Goal: Task Accomplishment & Management: Use online tool/utility

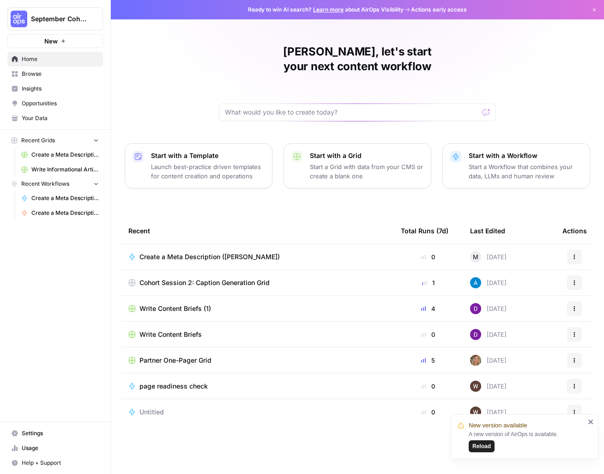
click at [173, 194] on div "Meredith, let's start your next content workflow Start with a Template Launch b…" at bounding box center [357, 237] width 493 height 474
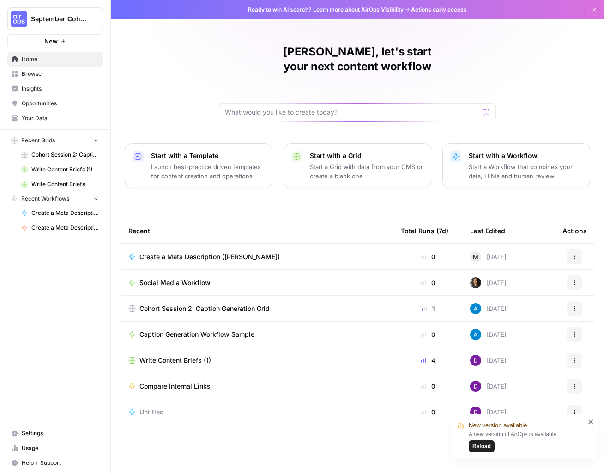
click at [467, 444] on span "Reload" at bounding box center [481, 446] width 18 height 8
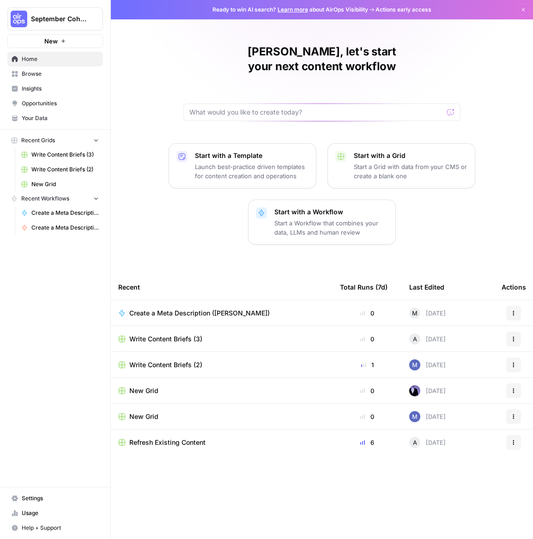
click at [148, 233] on div "Meredith, let's start your next content workflow Start with a Template Launch b…" at bounding box center [322, 269] width 422 height 539
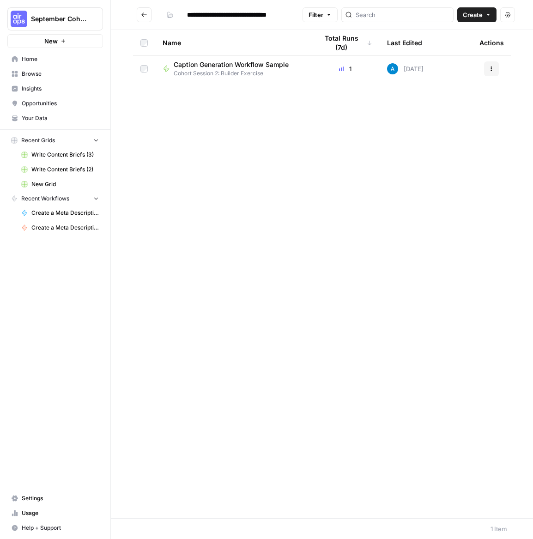
click at [231, 65] on span "Caption Generation Workflow Sample" at bounding box center [231, 64] width 115 height 9
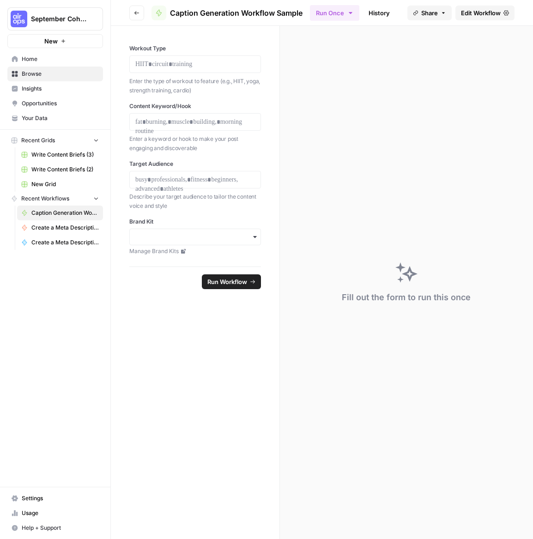
click at [137, 13] on icon "button" at bounding box center [137, 13] width 6 height 6
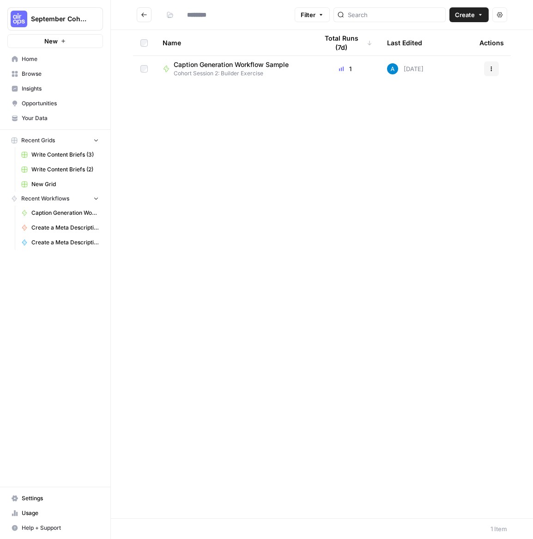
type input "**********"
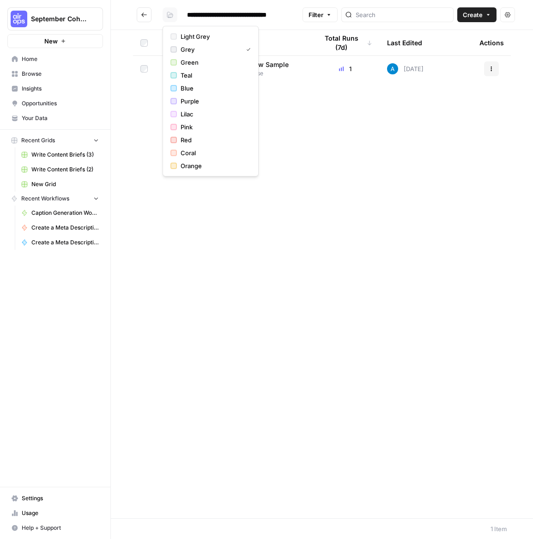
click at [167, 15] on icon "button" at bounding box center [170, 15] width 6 height 6
click at [148, 198] on div "Name Total Runs (7d) Last Edited Actions Caption Generation Workflow Sample Coh…" at bounding box center [322, 274] width 422 height 488
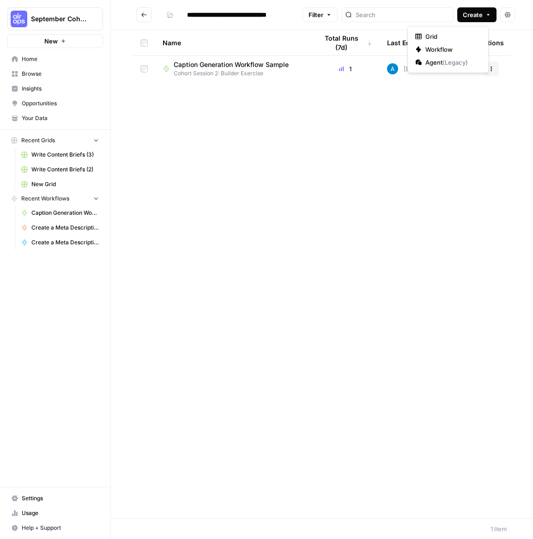
click at [484, 12] on button "Create" at bounding box center [476, 14] width 39 height 15
click at [446, 50] on span "Workflow" at bounding box center [451, 49] width 52 height 9
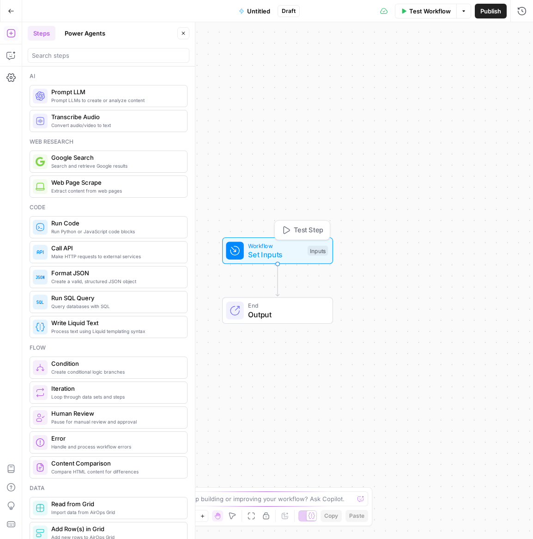
click at [260, 249] on span "Set Inputs" at bounding box center [275, 254] width 55 height 11
click at [7, 75] on icon "button" at bounding box center [10, 77] width 9 height 9
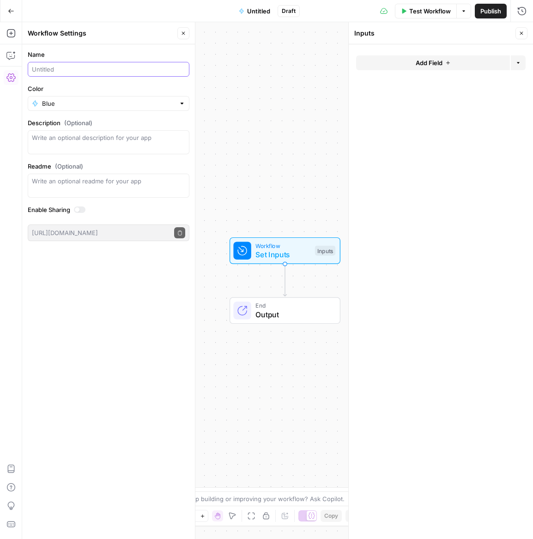
click at [67, 67] on input "Name" at bounding box center [108, 69] width 153 height 9
type input "Fitness Content Generator ([PERSON_NAME])"
click at [496, 10] on span "Publish" at bounding box center [490, 10] width 21 height 9
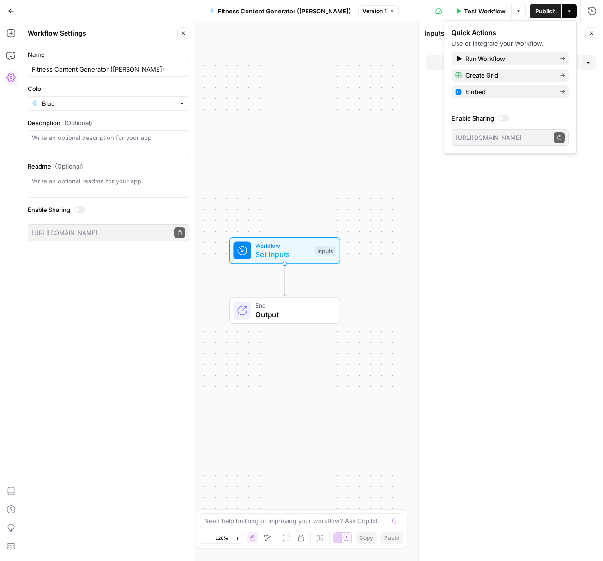
click at [100, 296] on div "Name Fitness Content Generator (Meredith) Color Blue Description (Optional) Rea…" at bounding box center [108, 302] width 173 height 517
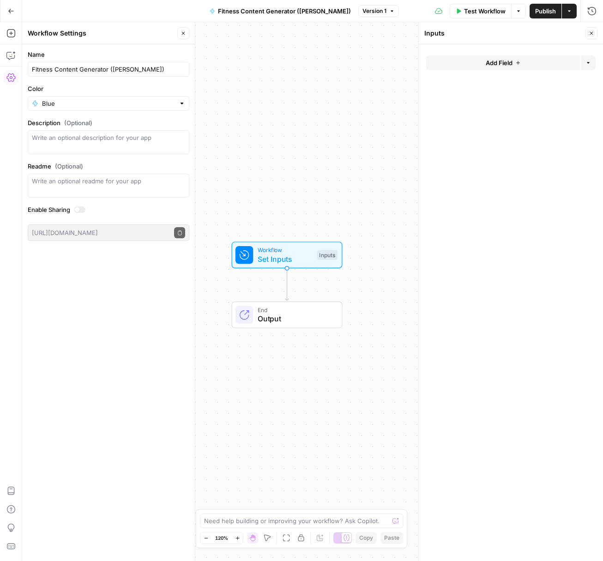
click at [185, 36] on button "Close" at bounding box center [183, 33] width 12 height 12
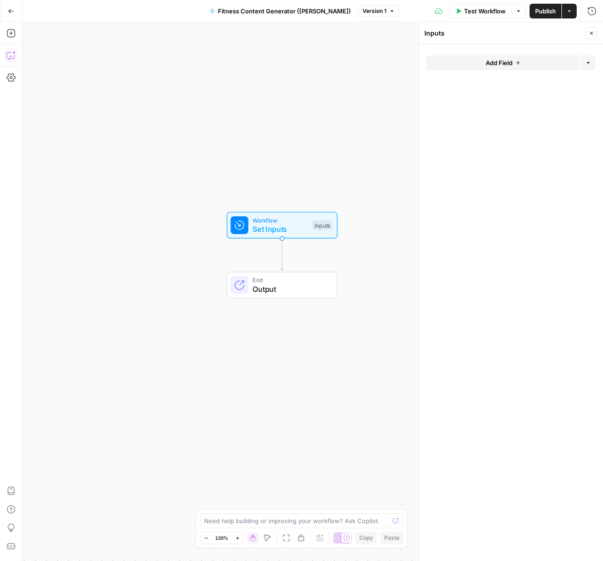
click at [15, 52] on icon "button" at bounding box center [10, 55] width 9 height 9
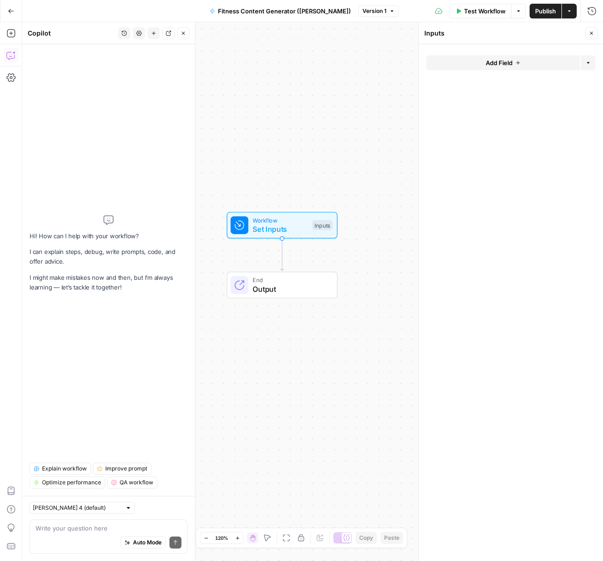
click at [52, 531] on textarea at bounding box center [109, 528] width 146 height 9
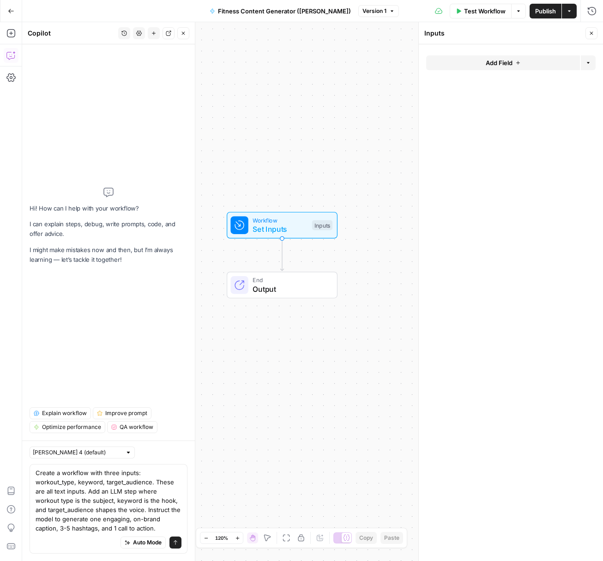
type textarea "Create a workflow with three inputs: workout_type, keyword, target_audience. Th…"
click at [174, 538] on icon "submit" at bounding box center [176, 543] width 6 height 6
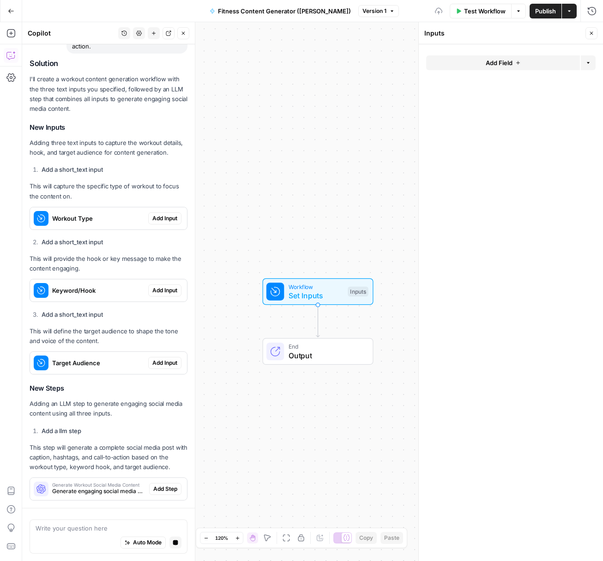
scroll to position [196, 0]
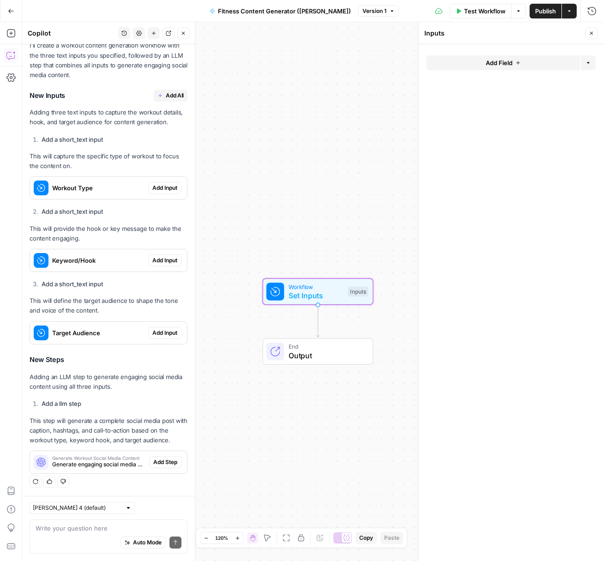
click at [166, 189] on span "Add Input" at bounding box center [164, 188] width 25 height 8
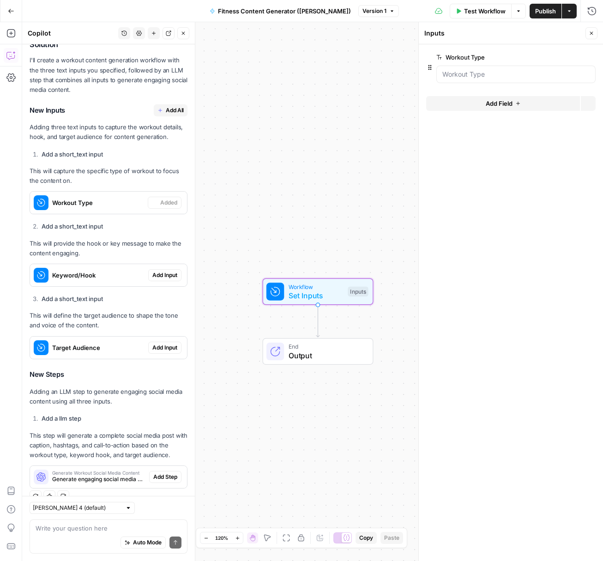
scroll to position [211, 0]
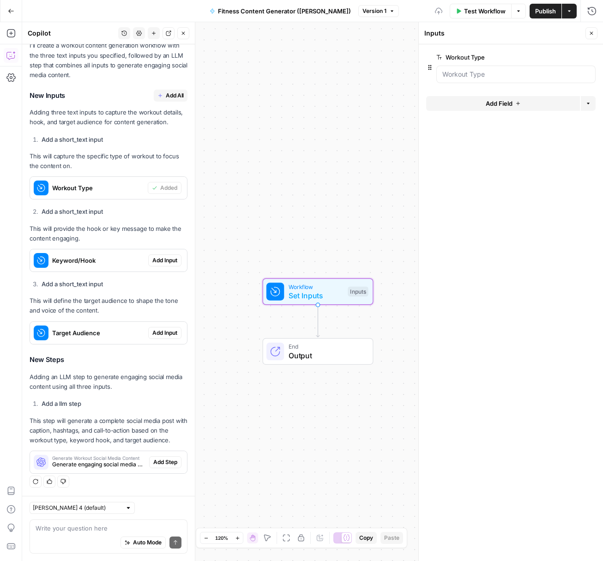
click at [161, 262] on span "Add Input" at bounding box center [164, 260] width 25 height 8
click at [166, 336] on span "Add Input" at bounding box center [164, 333] width 25 height 8
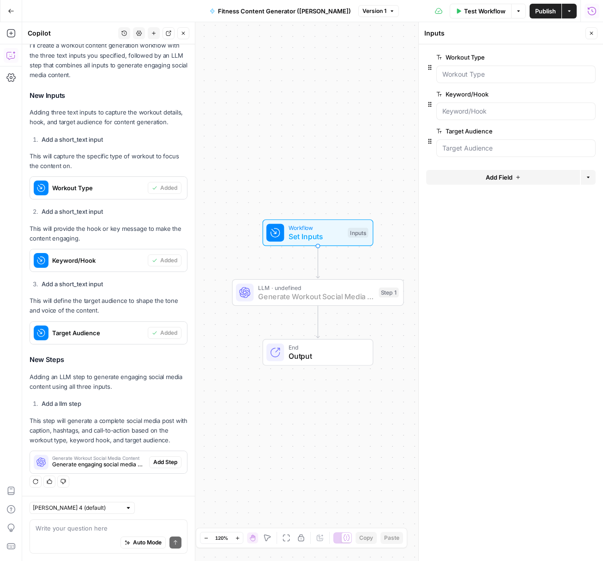
click at [169, 457] on button "Add Step" at bounding box center [165, 462] width 32 height 12
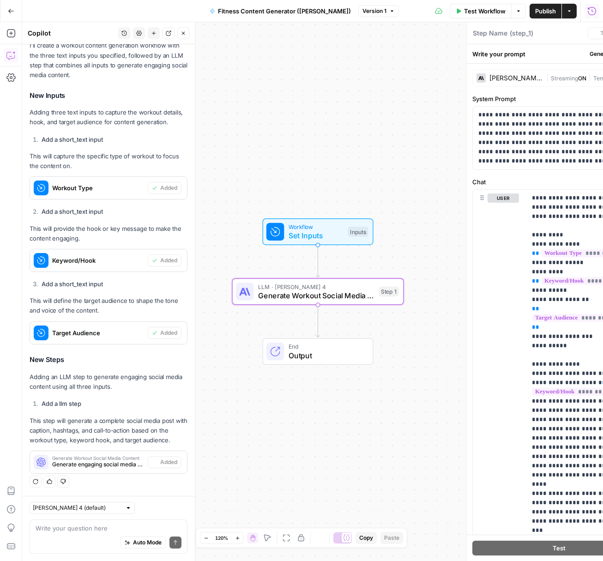
type textarea "Generate Workout Social Media Content"
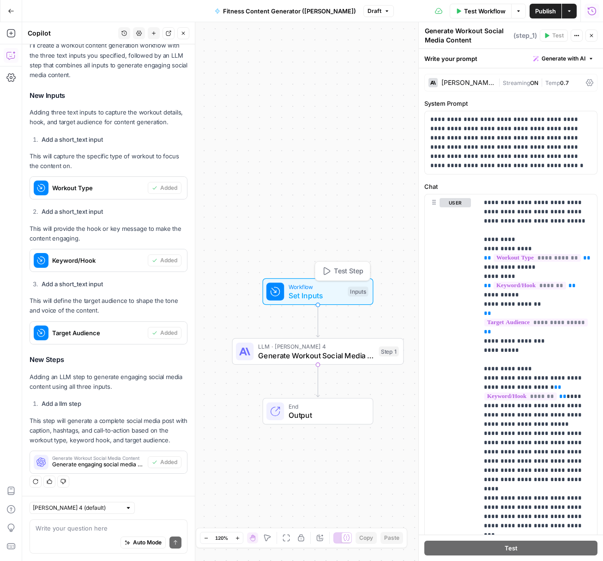
click at [317, 291] on span "Set Inputs" at bounding box center [316, 295] width 55 height 11
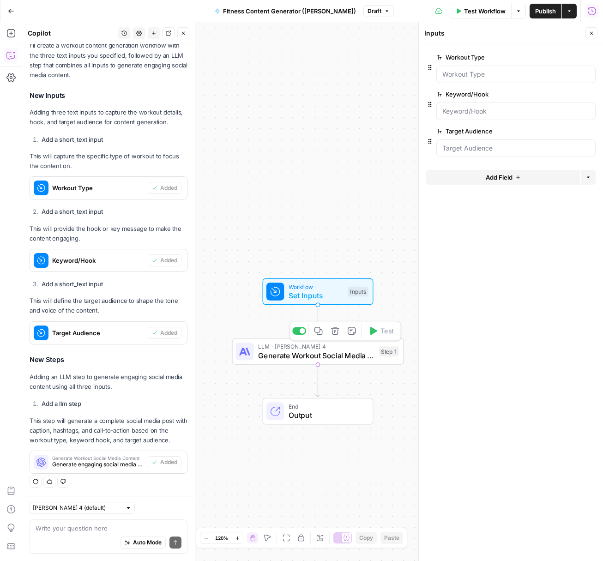
click at [322, 355] on span "Generate Workout Social Media Content" at bounding box center [316, 355] width 116 height 11
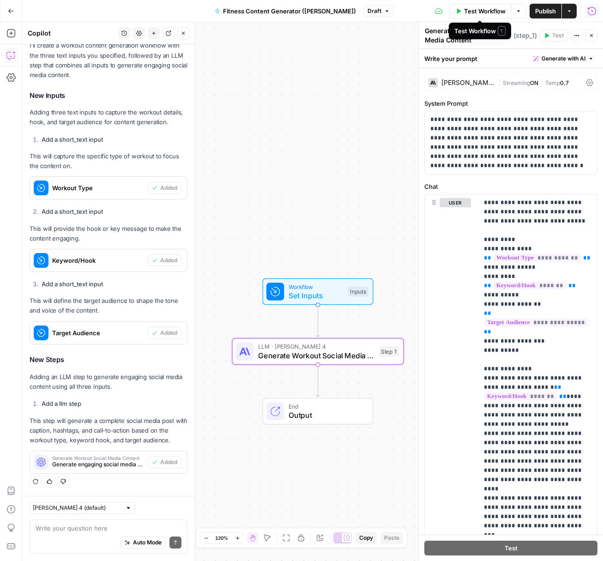
click at [477, 12] on span "Test Workflow" at bounding box center [485, 10] width 42 height 9
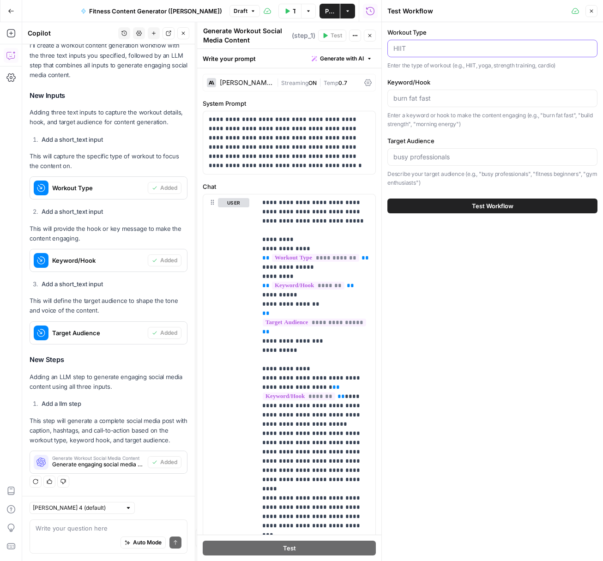
click at [409, 53] on input "Workout Type" at bounding box center [492, 48] width 198 height 9
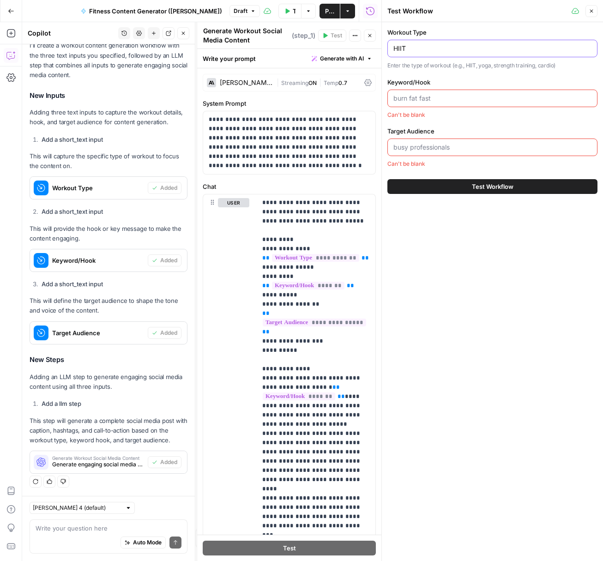
type input "HIIT"
click at [515, 96] on input "Keyword/Hook" at bounding box center [492, 98] width 198 height 9
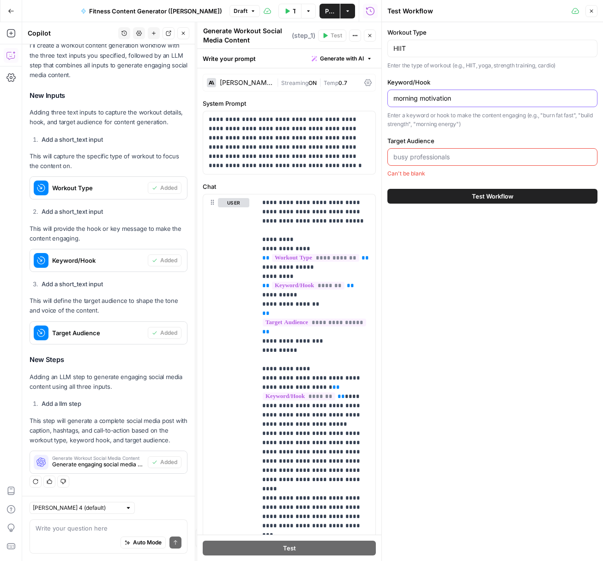
type input "morning motivation"
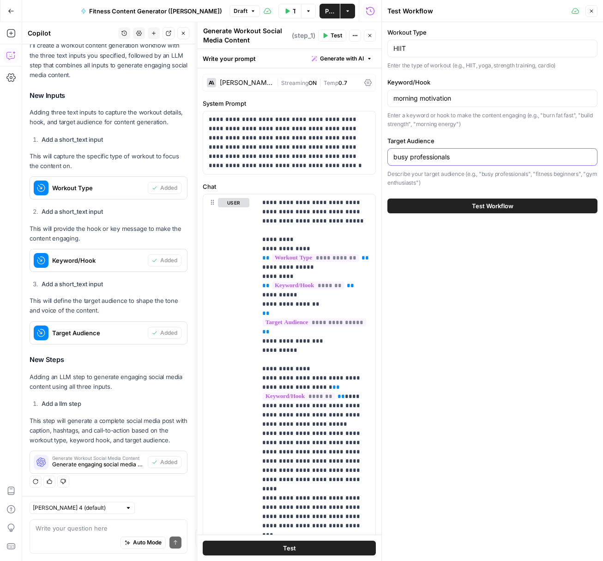
type input "busy professionals"
click at [445, 52] on input "HIIT" at bounding box center [492, 48] width 198 height 9
type input "HIIT workout"
click at [532, 206] on button "Test Workflow" at bounding box center [492, 206] width 210 height 15
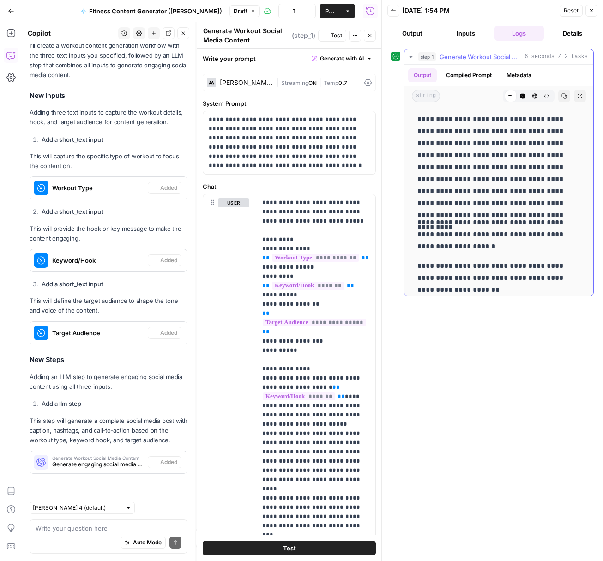
scroll to position [211, 0]
click at [328, 12] on span "Publish" at bounding box center [329, 10] width 9 height 9
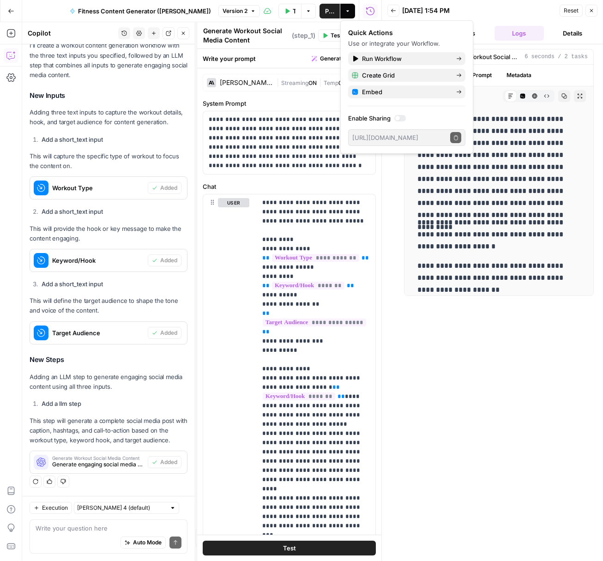
click at [522, 8] on div "09/17/25 at 1:54 PM" at bounding box center [479, 10] width 155 height 9
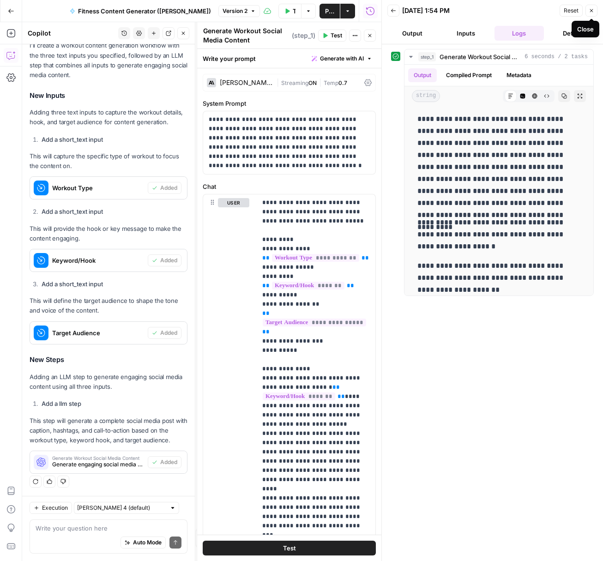
click at [532, 12] on icon "button" at bounding box center [592, 11] width 6 height 6
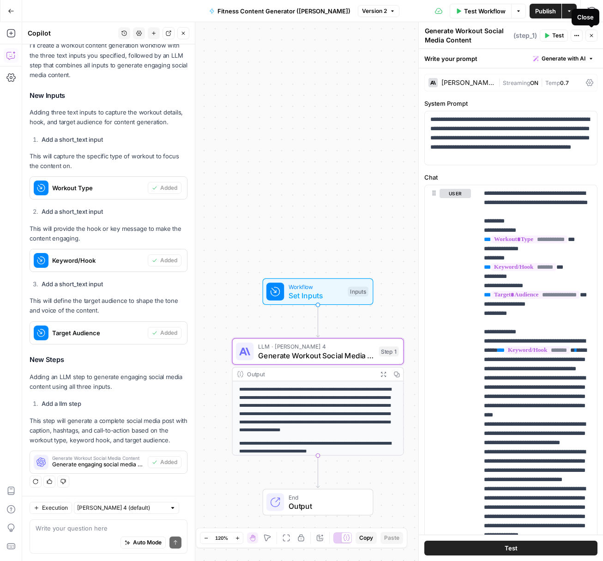
click at [532, 34] on icon "button" at bounding box center [591, 35] width 3 height 3
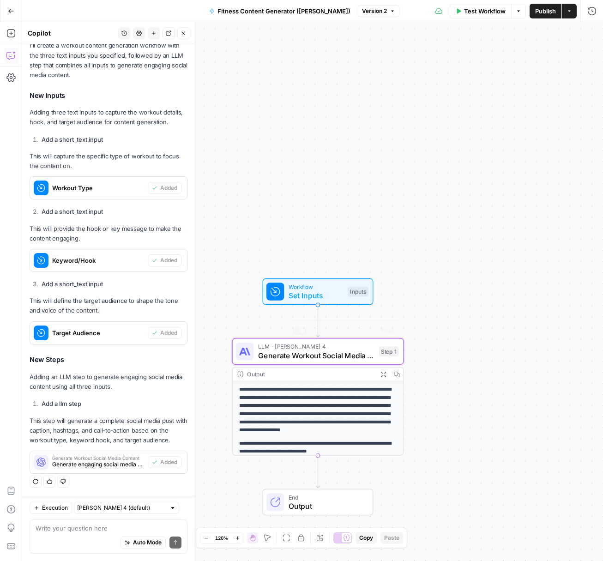
scroll to position [22, 0]
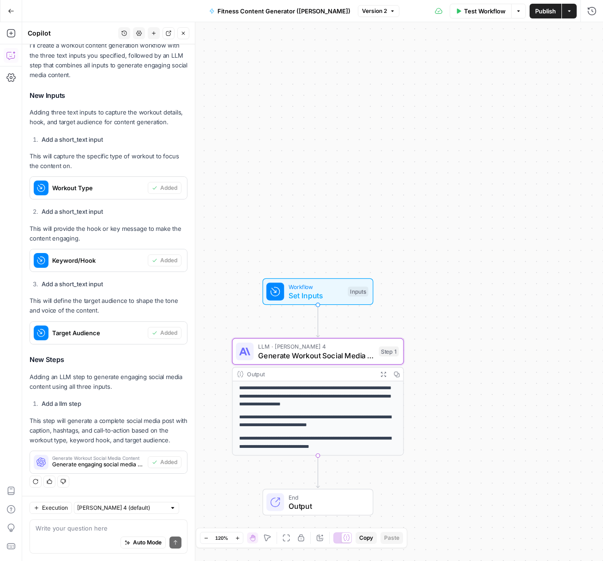
click at [340, 504] on span "Output" at bounding box center [326, 505] width 75 height 11
click at [477, 108] on span "Markdown" at bounding box center [519, 105] width 141 height 9
click at [467, 78] on span "Autodetect" at bounding box center [519, 74] width 141 height 9
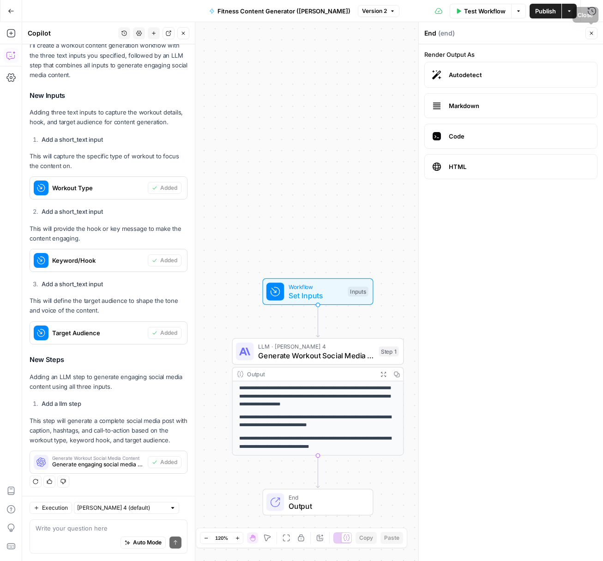
click at [532, 32] on icon "button" at bounding box center [592, 33] width 6 height 6
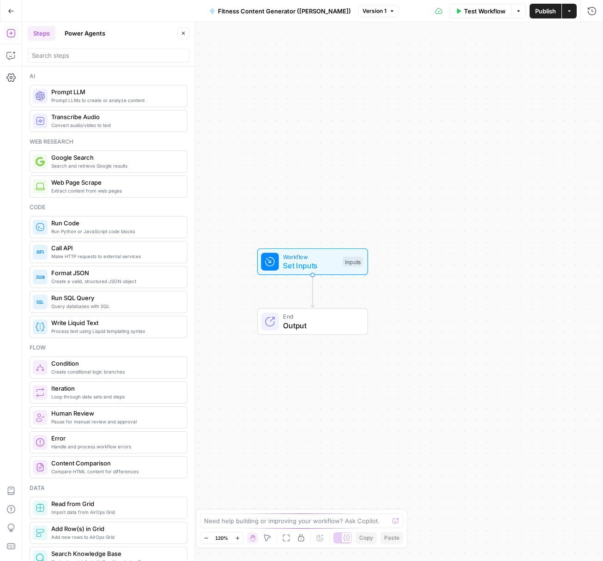
click at [12, 10] on icon "button" at bounding box center [11, 11] width 6 height 6
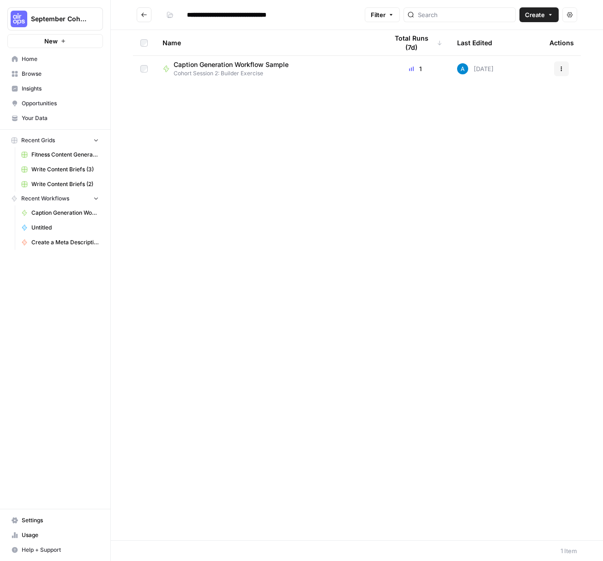
click at [37, 117] on span "Your Data" at bounding box center [60, 118] width 77 height 8
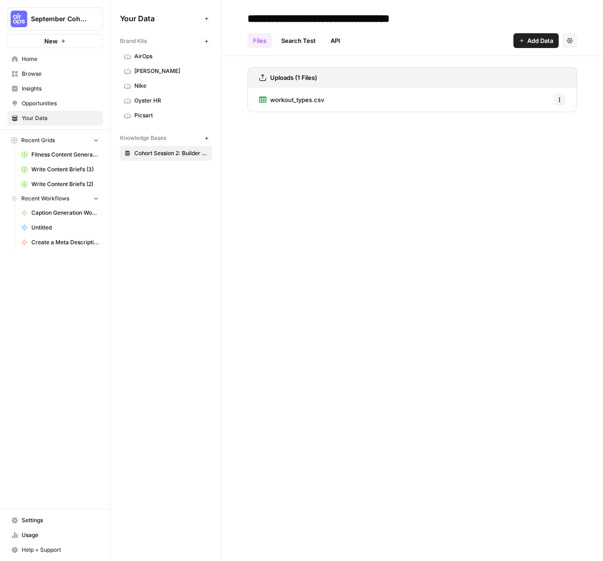
click at [561, 99] on icon "button" at bounding box center [560, 100] width 6 height 6
click at [318, 98] on span "workout_types.csv" at bounding box center [297, 99] width 54 height 9
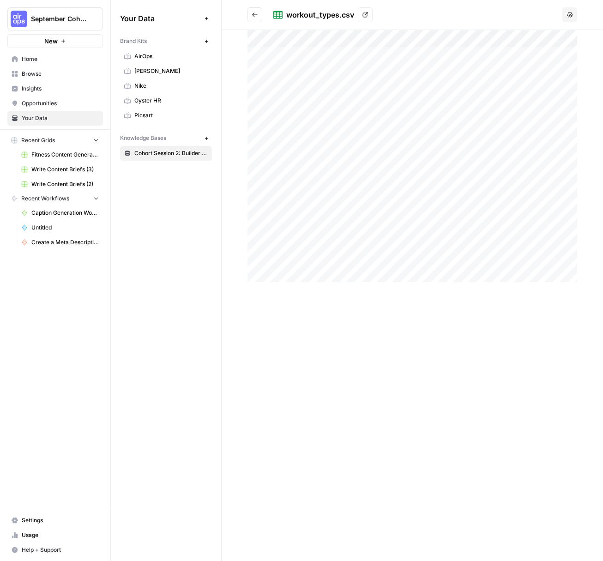
click at [365, 16] on icon at bounding box center [365, 15] width 6 height 6
click at [42, 62] on span "Home" at bounding box center [60, 59] width 77 height 8
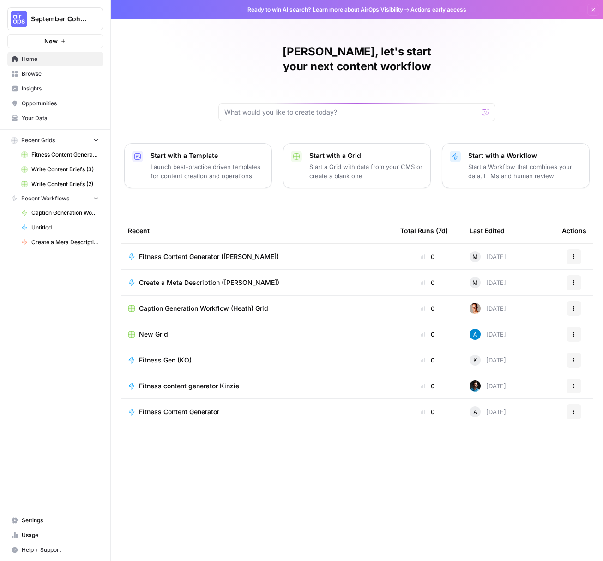
click at [45, 70] on span "Browse" at bounding box center [60, 74] width 77 height 8
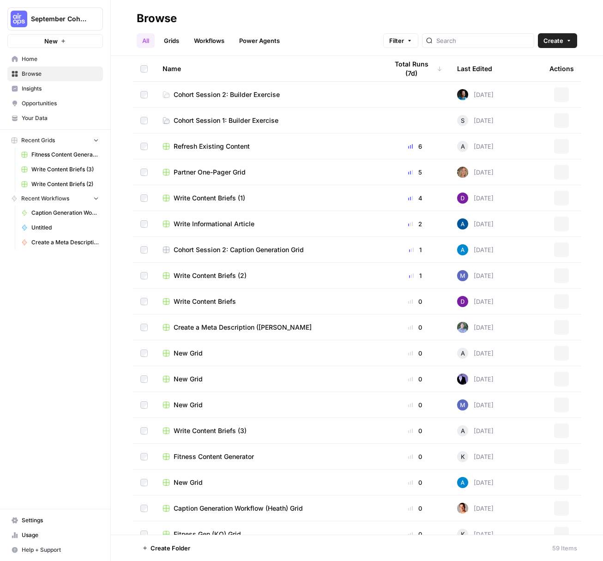
click at [546, 41] on span "Create" at bounding box center [553, 40] width 20 height 9
click at [534, 77] on span "Grid" at bounding box center [540, 75] width 52 height 9
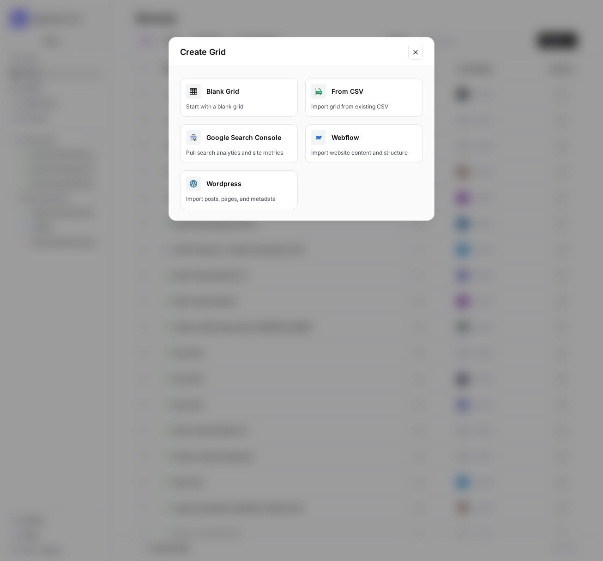
click at [258, 100] on link "Blank Grid Start with a blank grid" at bounding box center [239, 97] width 118 height 39
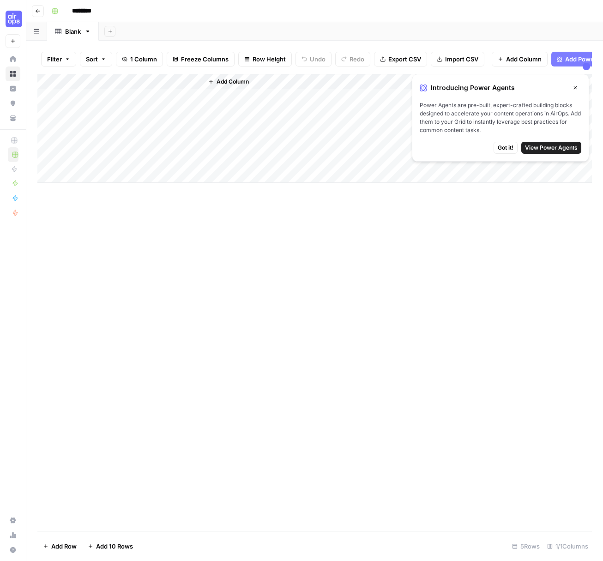
click at [99, 13] on input "********" at bounding box center [94, 11] width 52 height 15
click at [101, 11] on input "********" at bounding box center [94, 11] width 52 height 15
type input "**********"
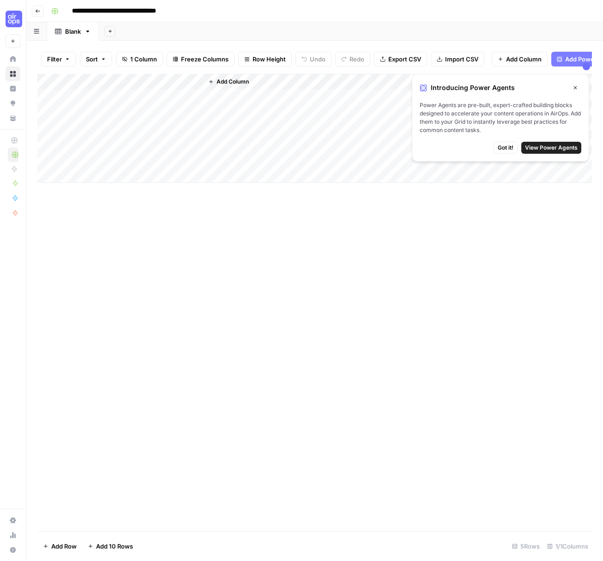
click at [73, 97] on div "Add Column" at bounding box center [314, 128] width 554 height 109
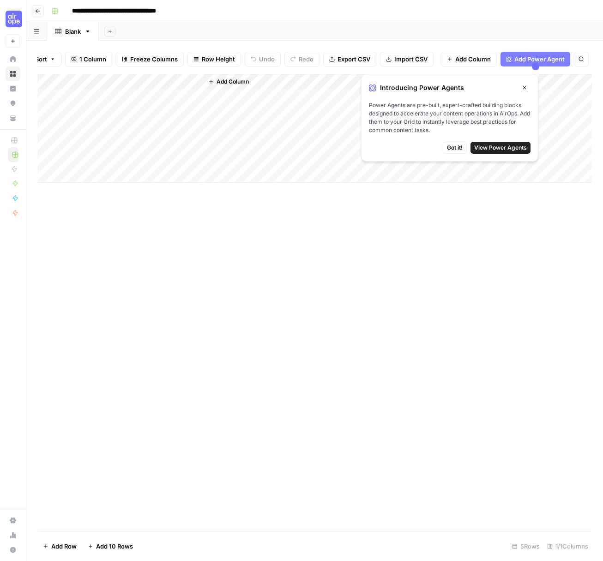
scroll to position [0, 50]
click at [524, 86] on icon "button" at bounding box center [525, 87] width 3 height 3
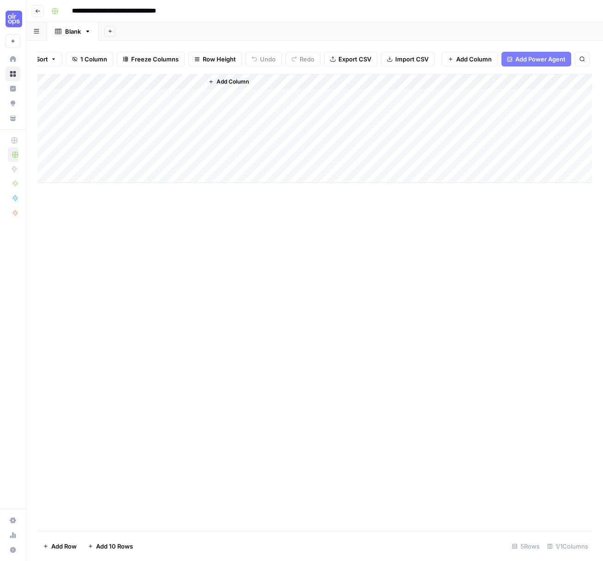
scroll to position [0, 0]
click at [472, 61] on span "Import CSV" at bounding box center [461, 58] width 33 height 9
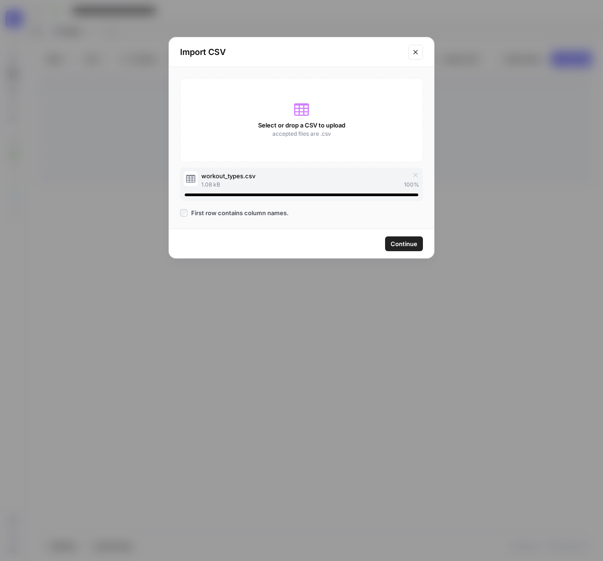
click at [407, 241] on span "Continue" at bounding box center [404, 243] width 27 height 9
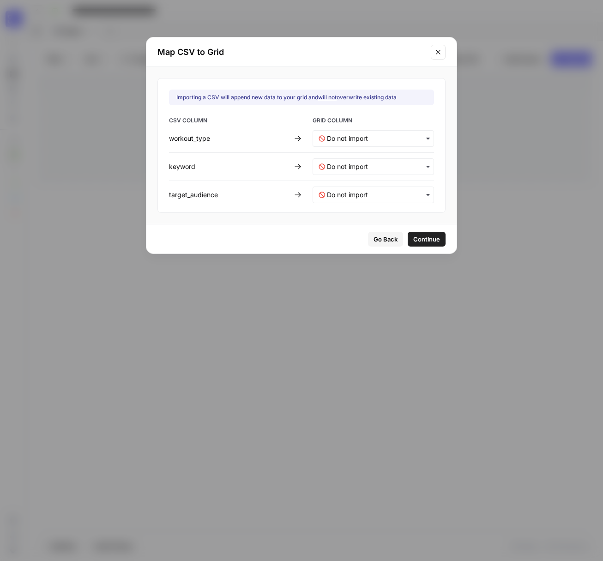
click at [345, 133] on div "button" at bounding box center [373, 138] width 121 height 17
click at [371, 114] on div "Importing a CSV will append new data to your grid and will not overwrite existi…" at bounding box center [301, 145] width 288 height 135
click at [361, 135] on input "text" at bounding box center [377, 138] width 101 height 9
click at [351, 179] on span "Create new column" at bounding box center [351, 179] width 51 height 8
click at [347, 163] on input "text" at bounding box center [377, 166] width 101 height 9
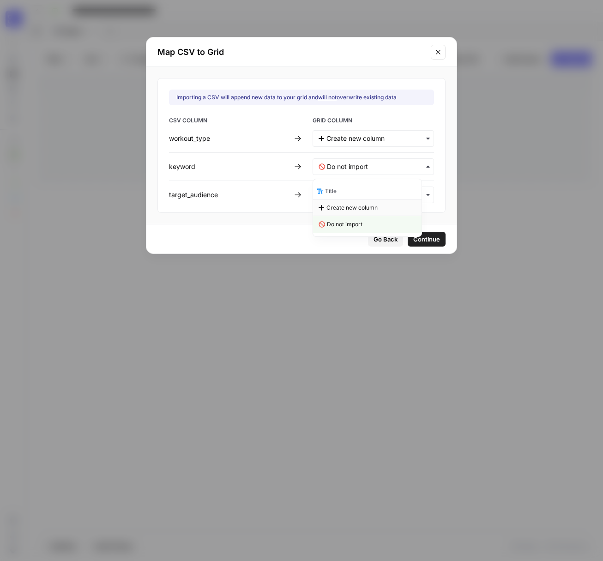
click at [348, 206] on span "Create new column" at bounding box center [351, 208] width 51 height 8
click at [348, 185] on div "CSV COLUMN GRID COLUMN workout_type keyword target_audience" at bounding box center [301, 159] width 265 height 87
click at [347, 191] on input "text" at bounding box center [377, 194] width 101 height 9
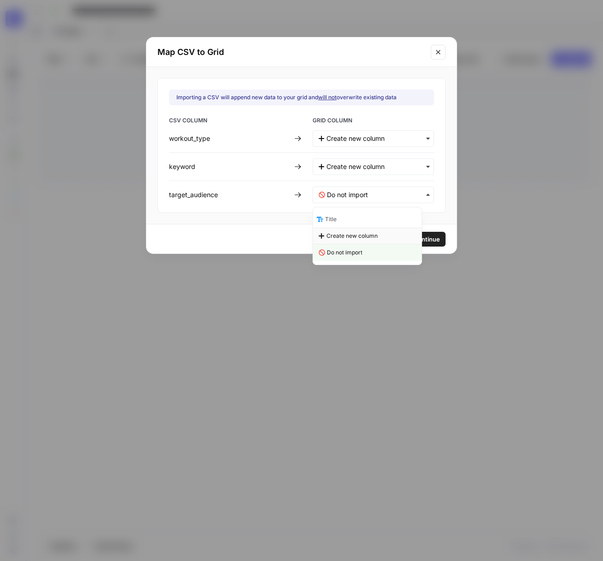
click at [350, 235] on span "Create new column" at bounding box center [351, 236] width 51 height 8
click at [413, 239] on span "Continue" at bounding box center [426, 239] width 27 height 9
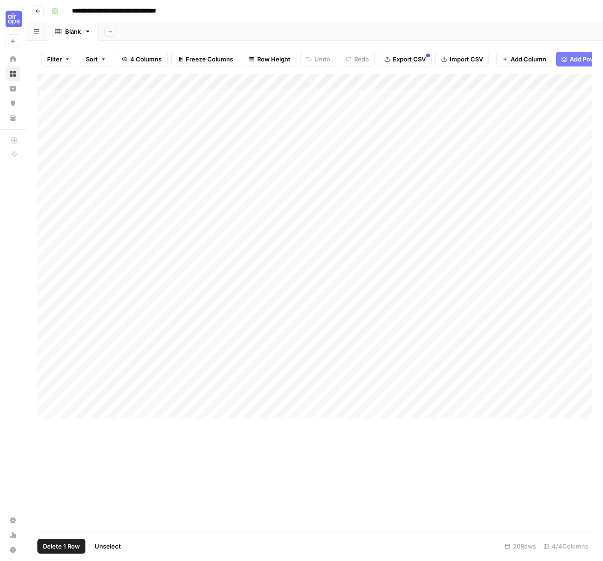
click at [53, 160] on div "Add Column" at bounding box center [314, 246] width 554 height 344
click at [49, 98] on div "Add Column" at bounding box center [314, 246] width 554 height 344
click at [65, 545] on span "Delete 5 Rows" at bounding box center [63, 546] width 41 height 9
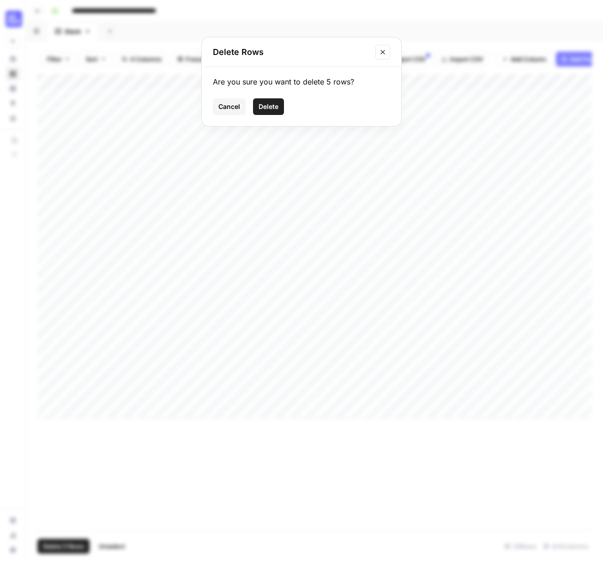
click at [265, 109] on span "Delete" at bounding box center [269, 106] width 20 height 9
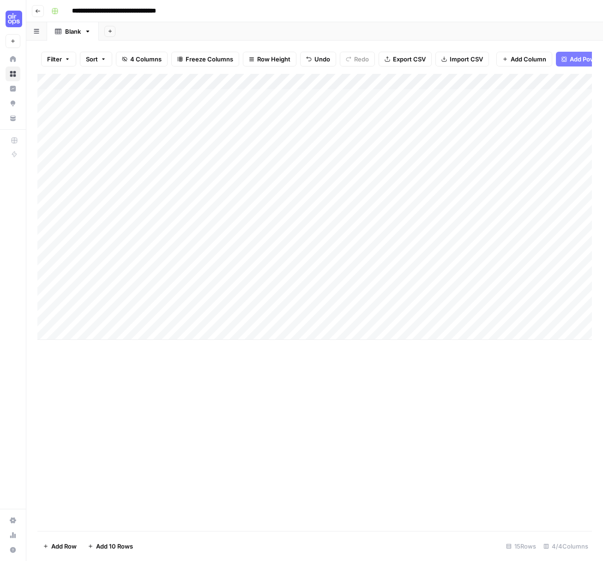
click at [116, 79] on div "Add Column" at bounding box center [314, 207] width 554 height 266
click at [111, 208] on span "Remove Column" at bounding box center [128, 205] width 81 height 9
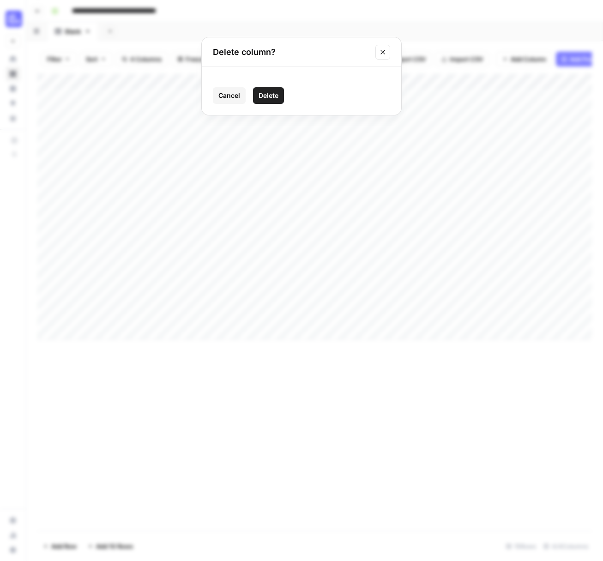
click at [271, 95] on span "Delete" at bounding box center [269, 95] width 20 height 9
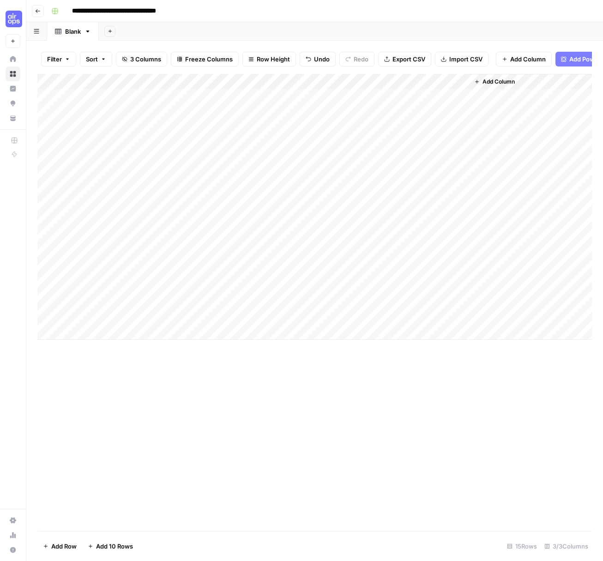
click at [528, 59] on span "Add Column" at bounding box center [528, 58] width 36 height 9
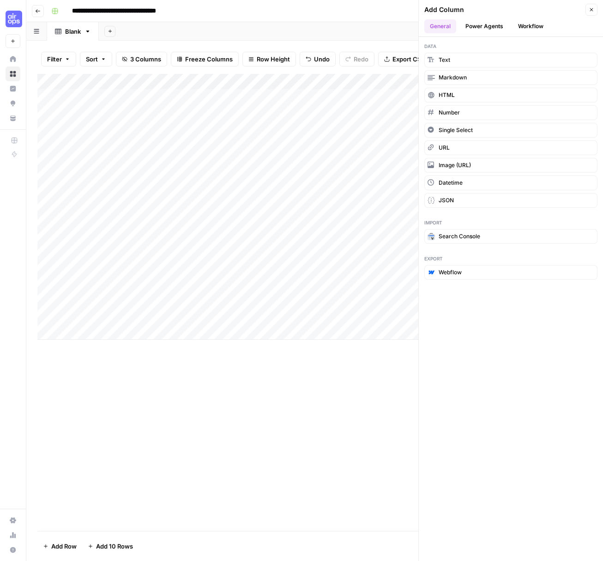
click at [537, 24] on button "Workflow" at bounding box center [530, 26] width 36 height 14
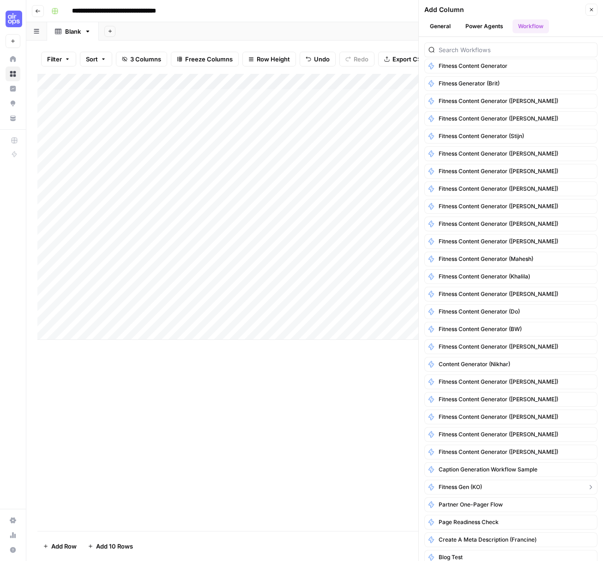
scroll to position [286, 0]
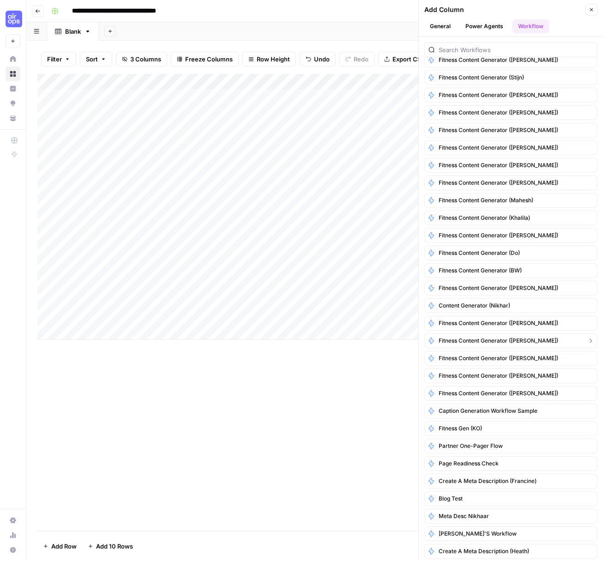
click at [540, 341] on button "Fitness Content Generator ([PERSON_NAME])" at bounding box center [510, 340] width 173 height 15
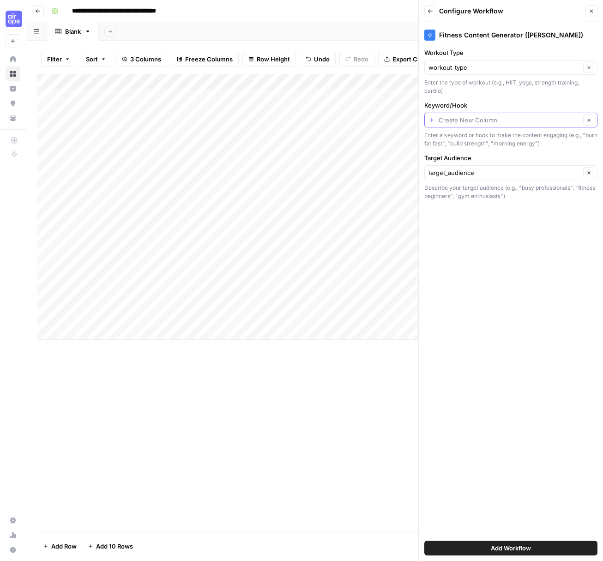
click at [469, 118] on input "Keyword/Hook" at bounding box center [510, 119] width 142 height 9
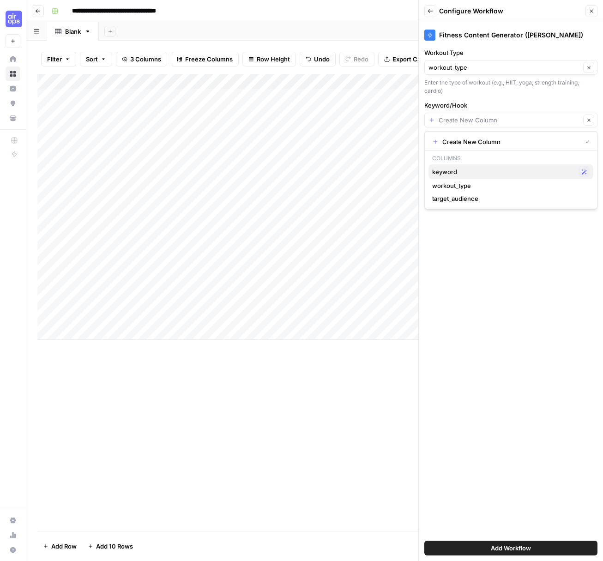
click at [469, 171] on span "keyword" at bounding box center [503, 171] width 143 height 9
type input "keyword"
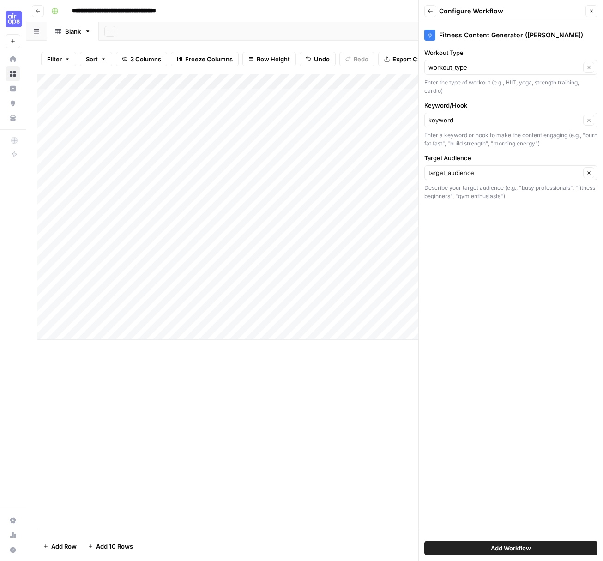
click at [520, 550] on span "Add Workflow" at bounding box center [511, 547] width 40 height 9
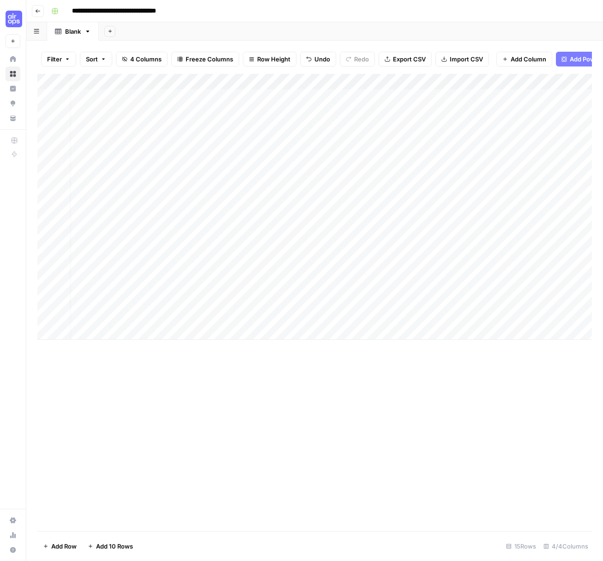
scroll to position [0, 79]
click at [412, 93] on div "Add Column" at bounding box center [314, 207] width 554 height 266
click at [460, 113] on div "Add Column" at bounding box center [314, 207] width 554 height 266
click at [500, 97] on div "Add Column" at bounding box center [314, 207] width 554 height 266
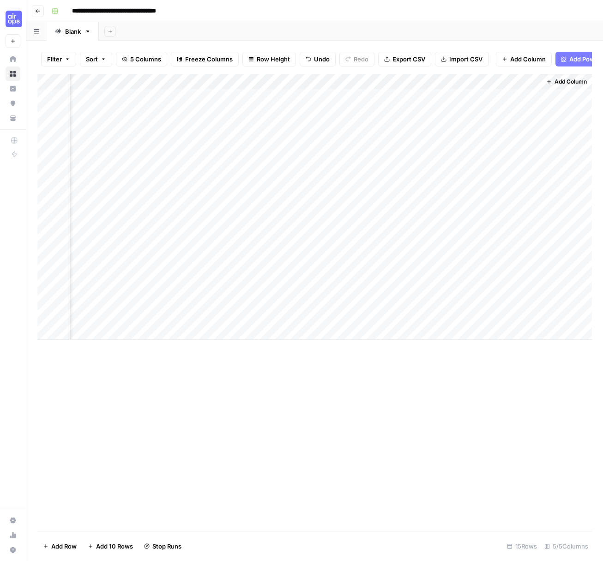
click at [500, 97] on div "Add Column" at bounding box center [314, 207] width 554 height 266
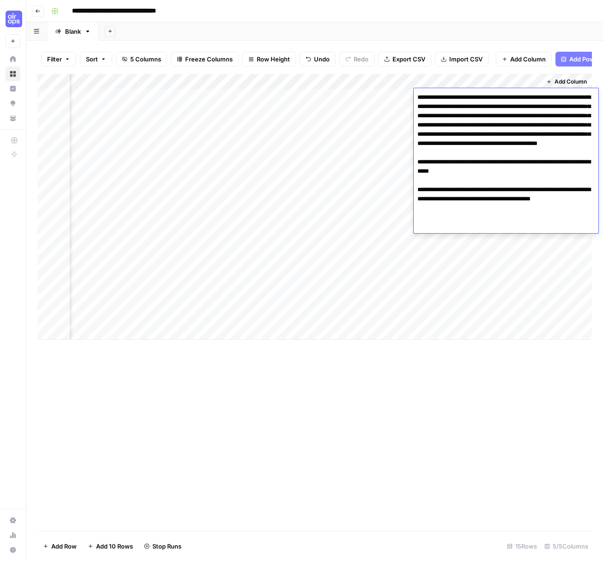
click at [487, 16] on div "**********" at bounding box center [321, 11] width 546 height 15
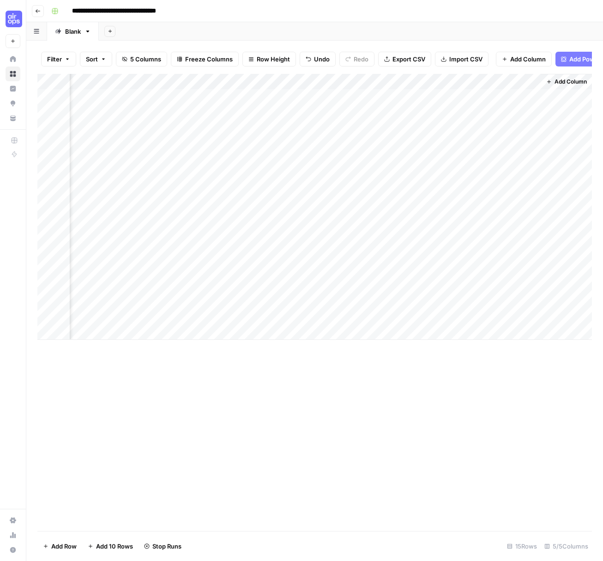
click at [493, 94] on div "Add Column" at bounding box center [314, 207] width 554 height 266
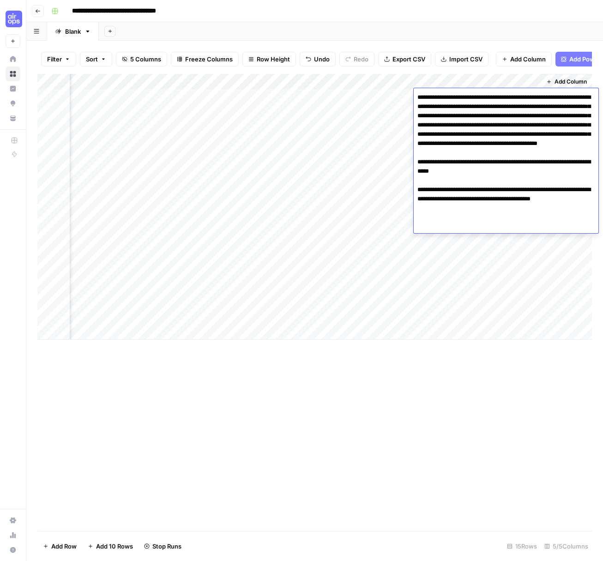
click at [493, 94] on textarea "**********" at bounding box center [506, 162] width 185 height 142
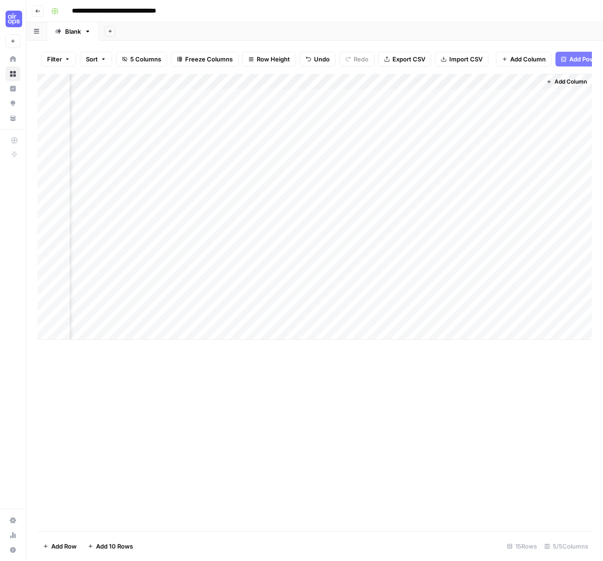
click at [484, 83] on div "Add Column" at bounding box center [314, 207] width 554 height 266
click at [415, 98] on div "Add Column" at bounding box center [314, 207] width 554 height 266
click at [489, 93] on div "Add Column" at bounding box center [314, 207] width 554 height 266
click at [447, 97] on div "Add Column" at bounding box center [314, 207] width 554 height 266
click at [513, 94] on div "Add Column" at bounding box center [314, 207] width 554 height 266
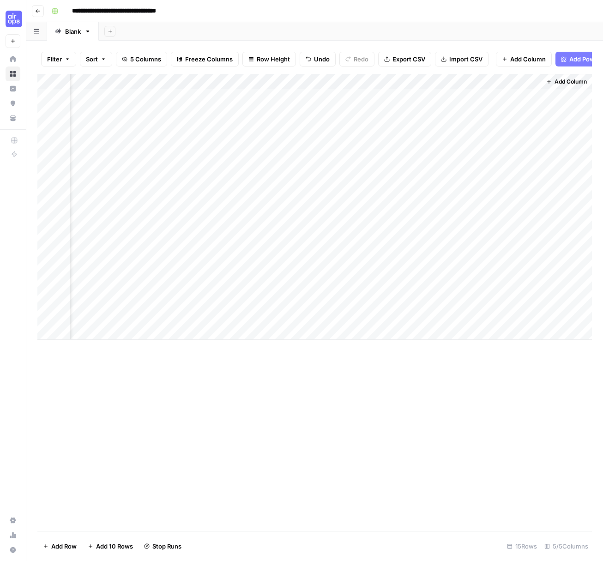
click at [504, 110] on div "Add Column" at bounding box center [314, 207] width 554 height 266
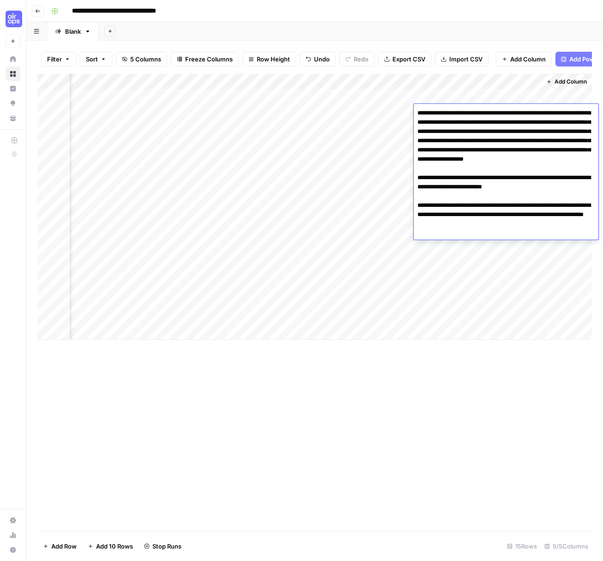
click at [504, 110] on textarea "**********" at bounding box center [506, 173] width 185 height 133
click at [440, 82] on div "Add Column" at bounding box center [314, 207] width 554 height 266
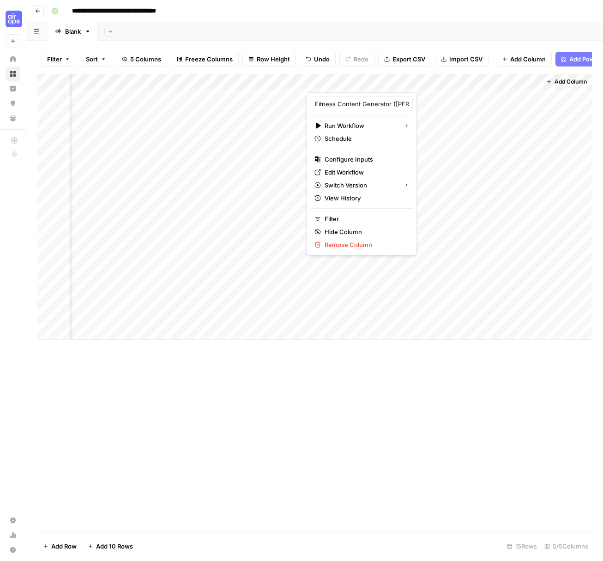
click at [498, 97] on div "Add Column" at bounding box center [314, 207] width 554 height 266
click at [532, 99] on div "Add Column" at bounding box center [314, 207] width 554 height 266
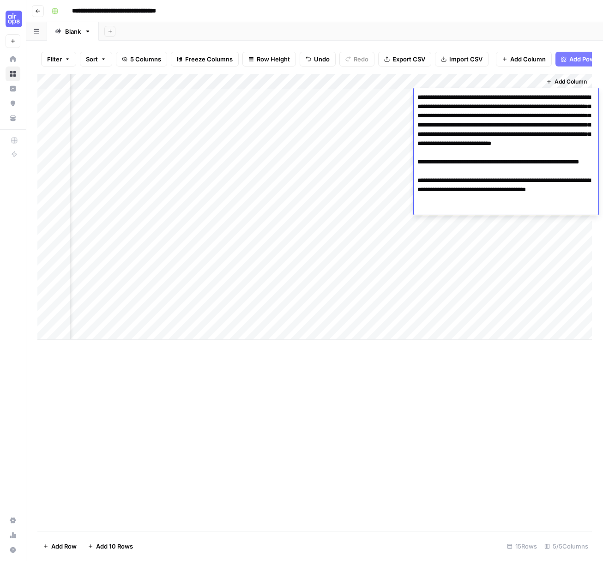
click at [389, 410] on div "Add Column" at bounding box center [314, 302] width 554 height 457
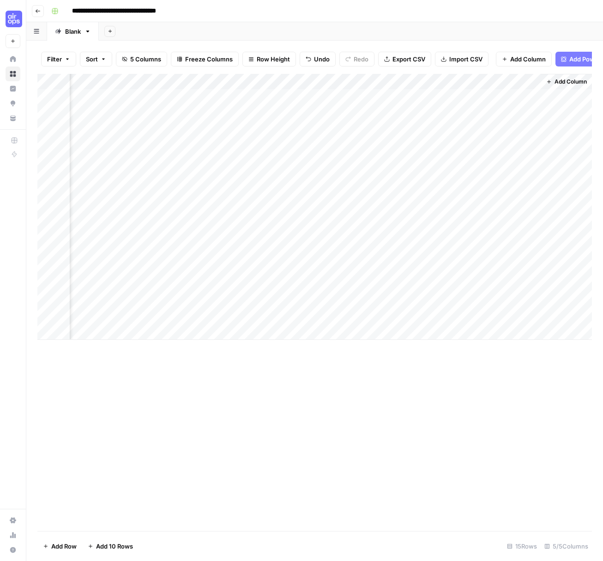
click at [491, 112] on div "Add Column" at bounding box center [314, 207] width 554 height 266
click at [505, 112] on div "Add Column" at bounding box center [314, 207] width 554 height 266
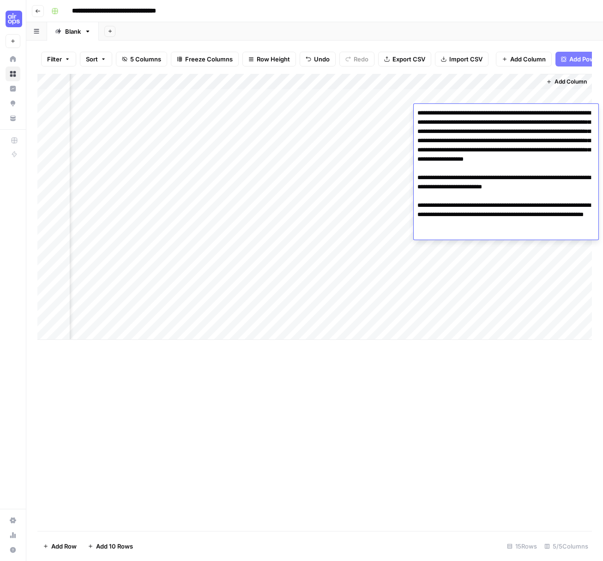
click at [505, 112] on textarea "**********" at bounding box center [506, 173] width 185 height 133
click at [485, 145] on textarea "**********" at bounding box center [506, 173] width 185 height 133
click at [513, 110] on textarea "**********" at bounding box center [506, 173] width 185 height 133
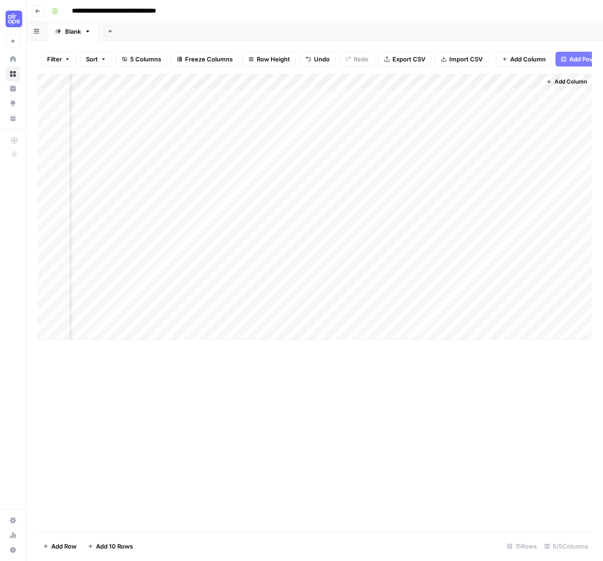
click at [447, 356] on div "Add Column" at bounding box center [314, 302] width 554 height 457
click at [437, 97] on div "Add Column" at bounding box center [314, 207] width 554 height 266
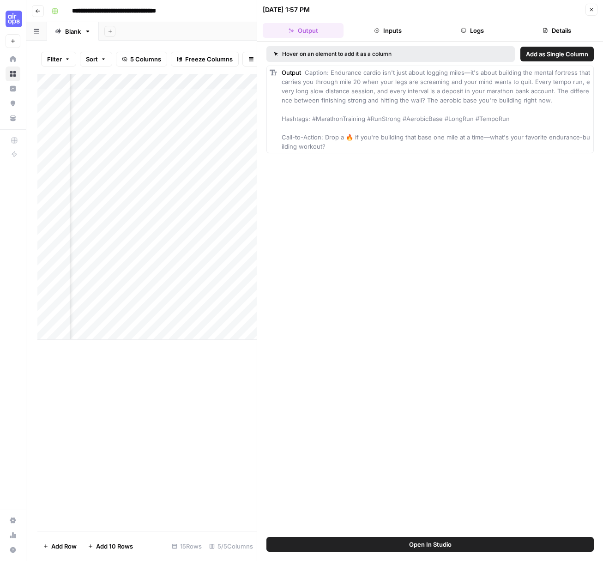
click at [392, 92] on span "Caption: Endurance cardio isn't just about logging miles—it's about building th…" at bounding box center [437, 109] width 310 height 81
click at [382, 36] on button "Inputs" at bounding box center [387, 30] width 81 height 15
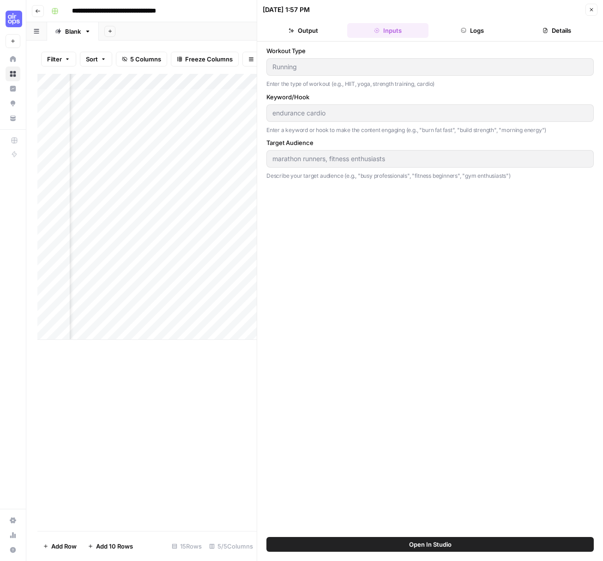
click at [484, 35] on button "Logs" at bounding box center [472, 30] width 81 height 15
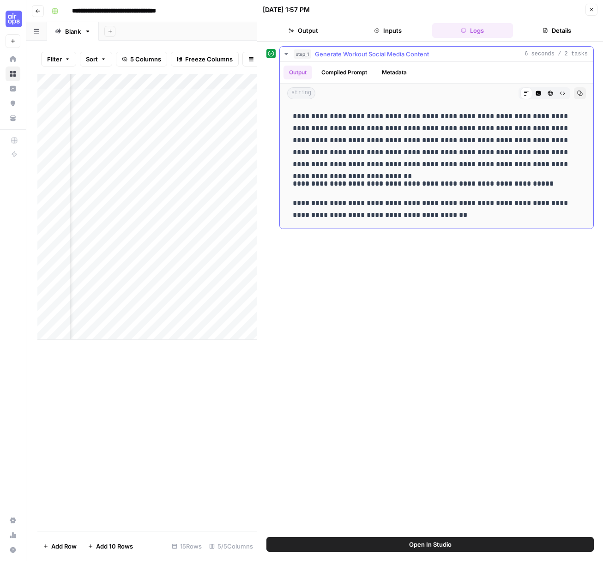
click at [386, 132] on p "**********" at bounding box center [437, 140] width 288 height 60
drag, startPoint x: 325, startPoint y: 116, endPoint x: 373, endPoint y: 140, distance: 53.9
click at [373, 140] on p "**********" at bounding box center [437, 140] width 288 height 60
click at [339, 72] on button "Compiled Prompt" at bounding box center [344, 73] width 57 height 14
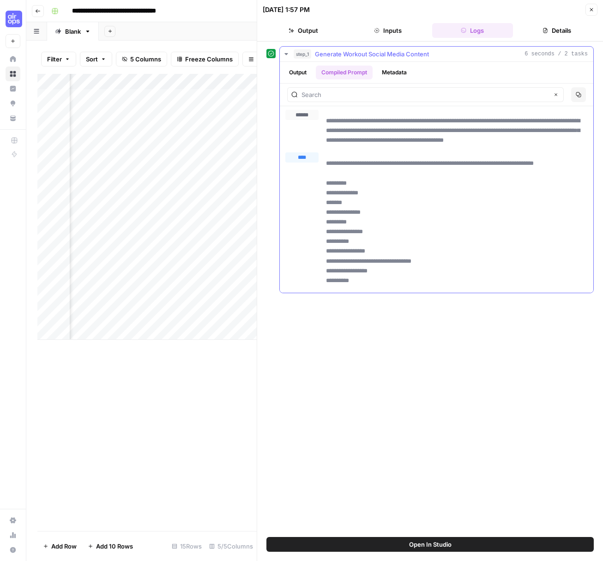
click at [303, 72] on button "Output" at bounding box center [297, 73] width 29 height 14
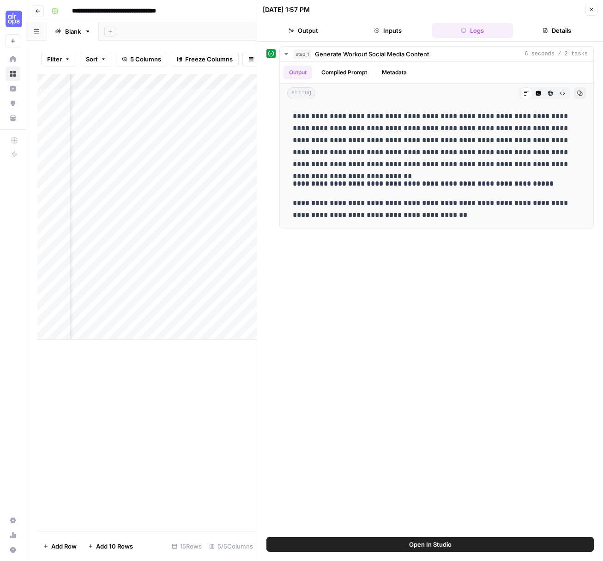
click at [306, 33] on button "Output" at bounding box center [303, 30] width 81 height 15
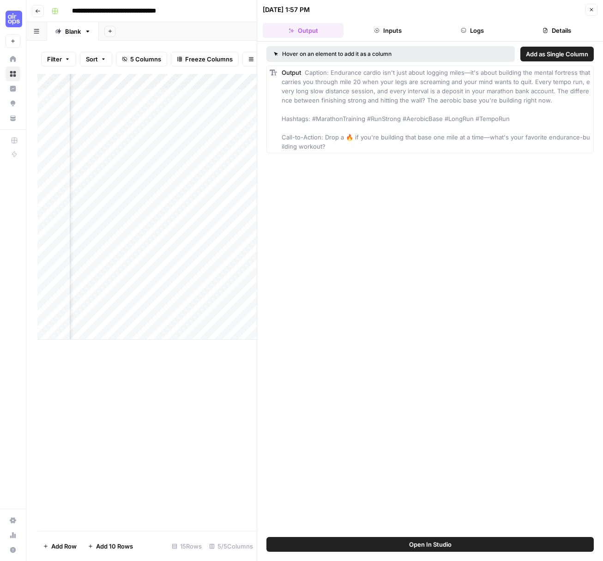
click at [593, 9] on icon "button" at bounding box center [592, 10] width 6 height 6
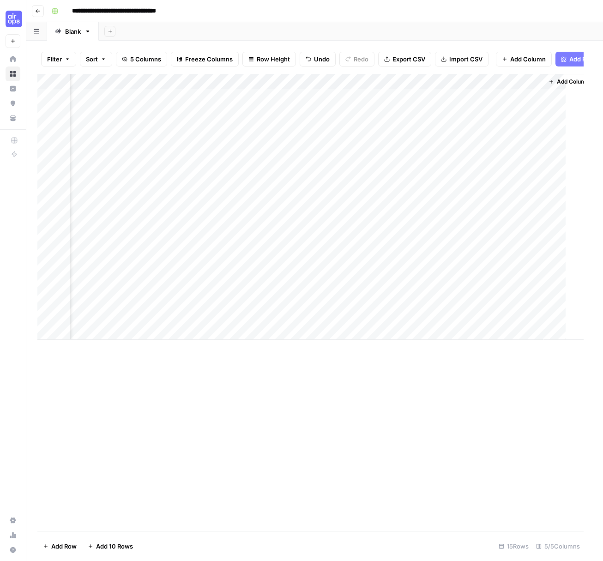
scroll to position [0, 151]
click at [490, 101] on div "Add Column" at bounding box center [314, 207] width 554 height 266
click at [489, 112] on div "Add Column" at bounding box center [314, 207] width 554 height 266
click at [379, 161] on div "Add Column" at bounding box center [314, 207] width 554 height 266
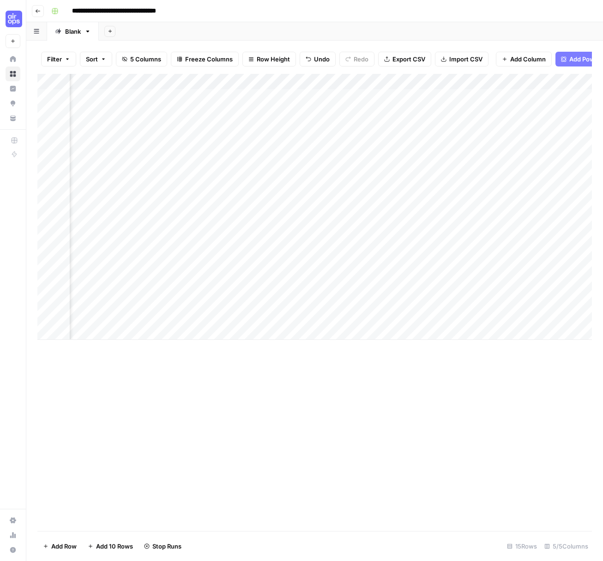
scroll to position [0, 162]
click at [494, 162] on div "Add Column" at bounding box center [314, 207] width 554 height 266
click at [435, 160] on div "Add Column" at bounding box center [314, 207] width 554 height 266
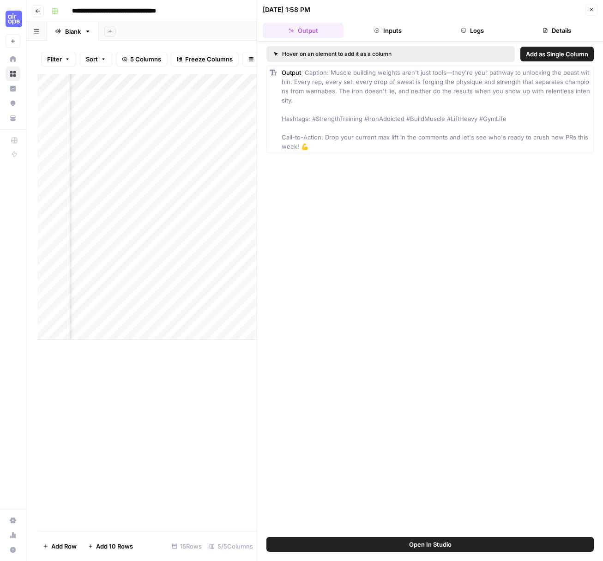
drag, startPoint x: 401, startPoint y: 123, endPoint x: 367, endPoint y: 103, distance: 39.5
click at [401, 123] on div "Output Caption: Muscle building weights aren't just tools—they're your pathway …" at bounding box center [436, 109] width 309 height 83
click at [359, 101] on div "Output Caption: Muscle building weights aren't just tools—they're your pathway …" at bounding box center [436, 109] width 309 height 83
click at [402, 133] on div "Output Caption: Muscle building weights aren't just tools—they're your pathway …" at bounding box center [436, 109] width 309 height 83
drag, startPoint x: 381, startPoint y: 92, endPoint x: 349, endPoint y: 86, distance: 32.1
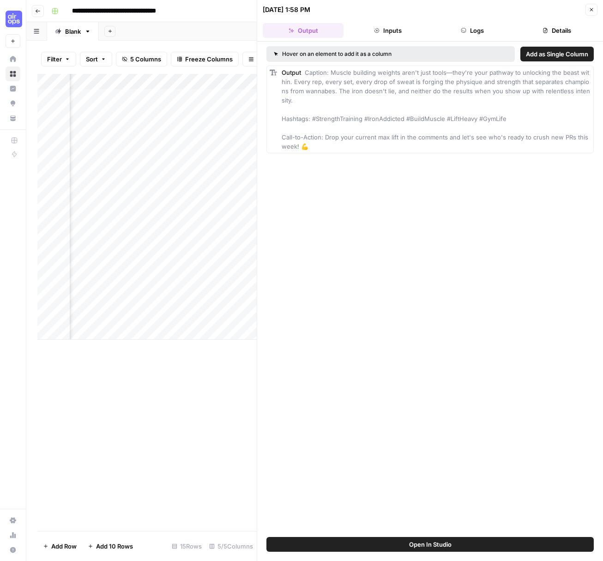
click at [349, 86] on div "Output Caption: Muscle building weights aren't just tools—they're your pathway …" at bounding box center [436, 109] width 309 height 83
